Goal: Transaction & Acquisition: Purchase product/service

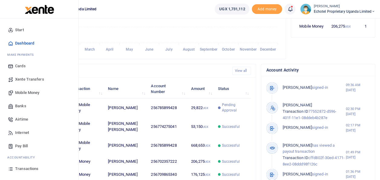
scroll to position [85, 70]
click at [23, 91] on span "Mobile Money" at bounding box center [27, 93] width 24 height 6
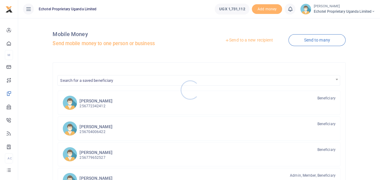
click at [94, 100] on div at bounding box center [190, 90] width 380 height 180
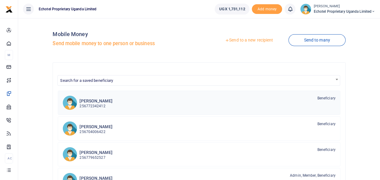
click at [95, 101] on h6 "[PERSON_NAME]" at bounding box center [96, 100] width 33 height 5
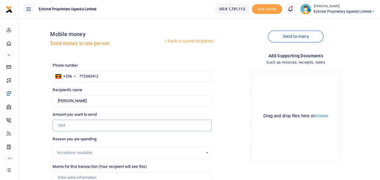
click at [70, 125] on input "Amount you want to send" at bounding box center [132, 126] width 159 height 12
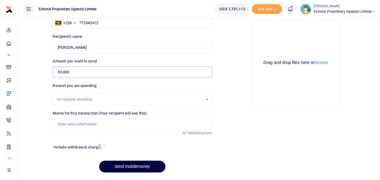
scroll to position [71, 0]
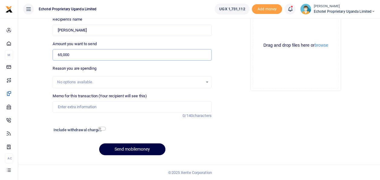
type input "65,000"
click at [74, 106] on input "Memo for this transaction (Your recipient will see this)" at bounding box center [132, 107] width 159 height 12
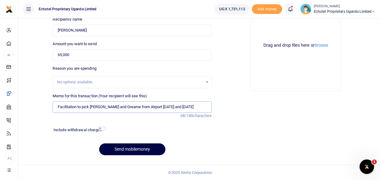
click at [91, 107] on input "Facilitation to pick Loren and Greame from Airport on Tue and Friday" at bounding box center [132, 107] width 159 height 12
type input "Facilitation to pick and drop Loren and Greame from Airport on Tue and Friday"
click at [103, 129] on input "checkbox" at bounding box center [102, 129] width 8 height 4
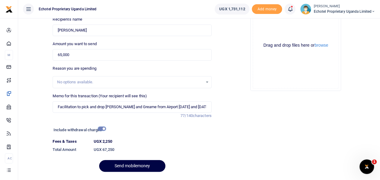
click at [103, 128] on input "checkbox" at bounding box center [102, 129] width 8 height 4
checkbox input "false"
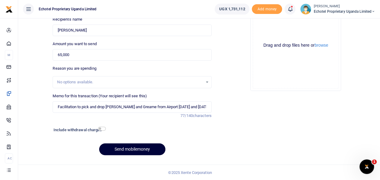
click at [135, 148] on button "Send mobilemoney" at bounding box center [132, 149] width 66 height 12
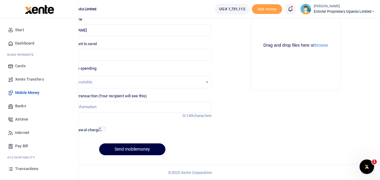
click at [27, 170] on span "Transactions" at bounding box center [26, 169] width 23 height 6
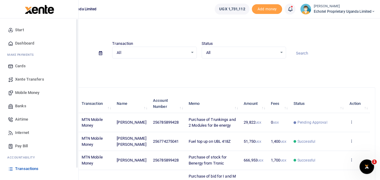
click at [35, 168] on span "Transactions" at bounding box center [26, 169] width 23 height 6
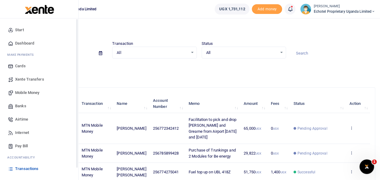
click at [25, 94] on span "Mobile Money" at bounding box center [27, 93] width 24 height 6
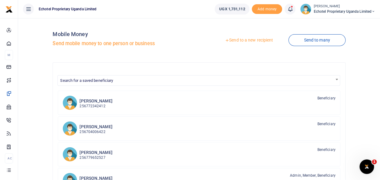
click at [235, 39] on link "Send to a new recipient" at bounding box center [249, 40] width 79 height 11
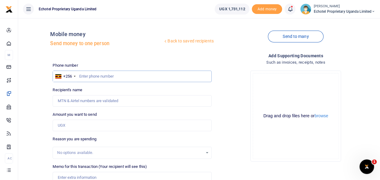
click at [95, 74] on input "text" at bounding box center [132, 77] width 159 height 12
click at [87, 98] on input "Recipient's name" at bounding box center [132, 101] width 159 height 12
type input "W"
type input "[PERSON_NAME] [PERSON_NAME]"
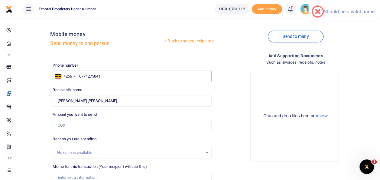
click at [83, 76] on input "0774275041" at bounding box center [132, 77] width 159 height 12
click at [82, 76] on input "0774275041" at bounding box center [132, 77] width 159 height 12
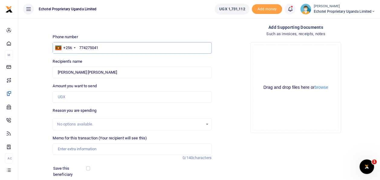
scroll to position [61, 0]
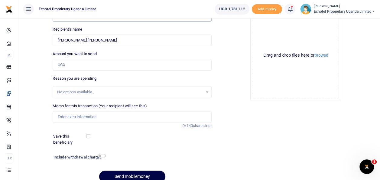
type input "774275041"
click at [74, 64] on input "Amount you want to send" at bounding box center [132, 65] width 159 height 12
type input "100,000"
click at [65, 116] on input "Memo for this transaction (Your recipient will see this)" at bounding box center [132, 117] width 159 height 12
type input "Staff fruits"
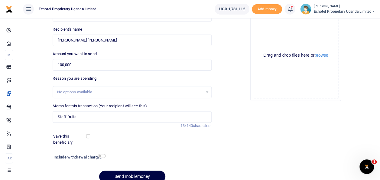
click at [105, 153] on div "Include withdrawal charges" at bounding box center [78, 158] width 54 height 10
click at [105, 155] on input "checkbox" at bounding box center [102, 156] width 8 height 4
checkbox input "true"
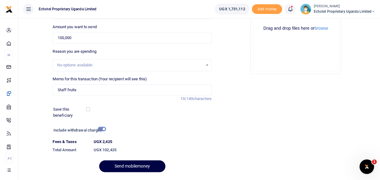
scroll to position [104, 0]
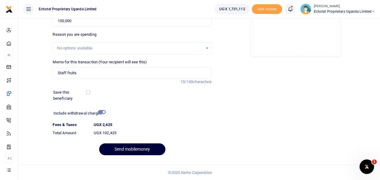
click at [133, 149] on button "Send mobilemoney" at bounding box center [132, 149] width 66 height 12
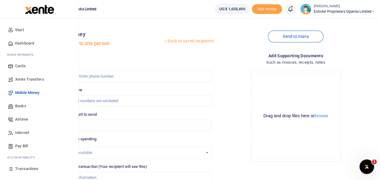
click at [26, 167] on span "Transactions" at bounding box center [26, 169] width 23 height 6
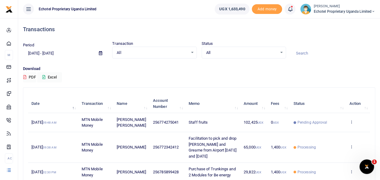
scroll to position [30, 0]
